Goal: Task Accomplishment & Management: Use online tool/utility

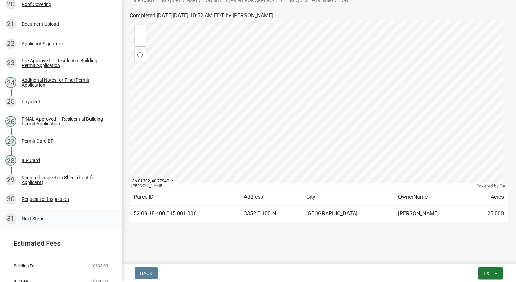
scroll to position [462, 0]
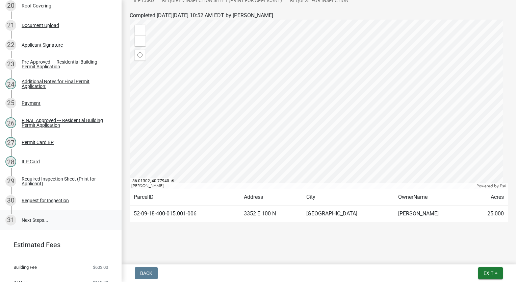
click at [34, 227] on link "31 Next Steps..." at bounding box center [61, 220] width 122 height 20
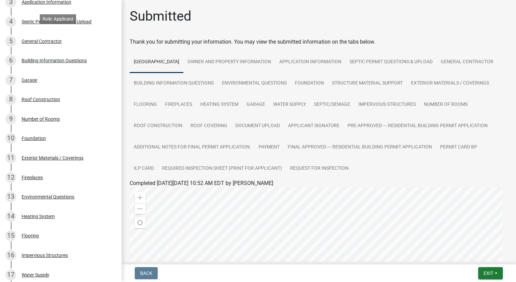
scroll to position [107, 0]
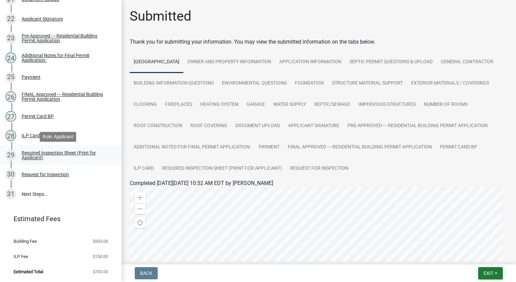
scroll to position [496, 0]
click at [61, 152] on div "Required Inspection Sheet (Print for Applicant)" at bounding box center [66, 154] width 89 height 9
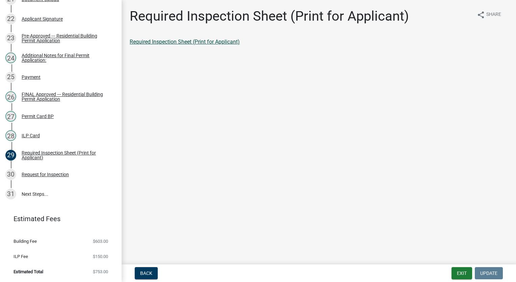
click at [214, 41] on link "Required Inspection Sheet (Print for Applicant)" at bounding box center [185, 41] width 110 height 6
click at [30, 195] on link "31 Next Steps..." at bounding box center [61, 194] width 122 height 20
click at [41, 174] on div "Request for Inspection" at bounding box center [45, 174] width 47 height 5
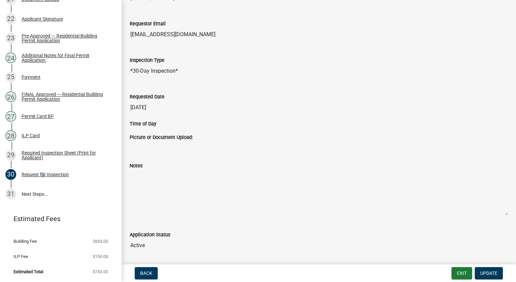
scroll to position [138, 0]
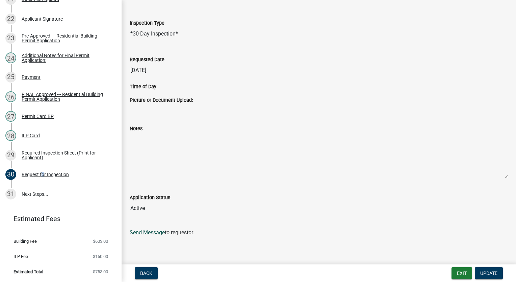
click at [146, 230] on link "Send Message" at bounding box center [147, 232] width 35 height 6
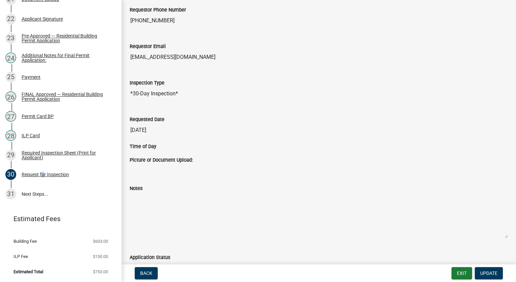
scroll to position [0, 0]
